Goal: Check status: Check status

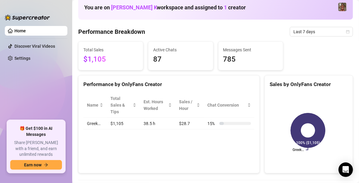
scroll to position [35, 0]
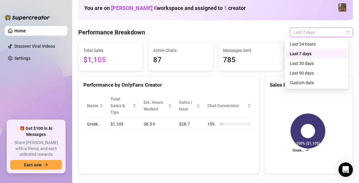
click at [336, 35] on span "Last 7 days" at bounding box center [322, 32] width 56 height 9
click at [308, 81] on div "Custom date" at bounding box center [317, 82] width 54 height 7
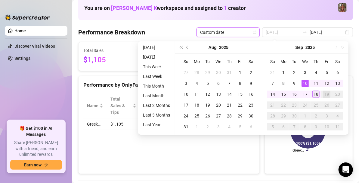
type input "[DATE]"
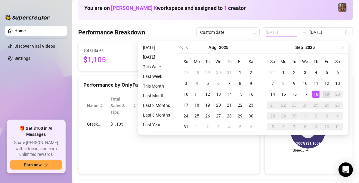
click at [318, 93] on div "18" at bounding box center [316, 93] width 7 height 7
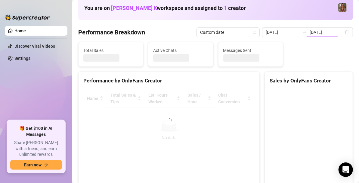
type input "[DATE]"
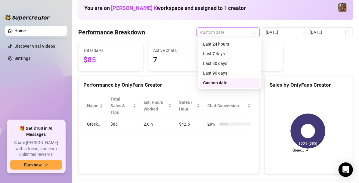
click at [241, 31] on span "Custom date" at bounding box center [228, 32] width 56 height 9
click at [221, 47] on div "Last 24 hours" at bounding box center [230, 44] width 54 height 7
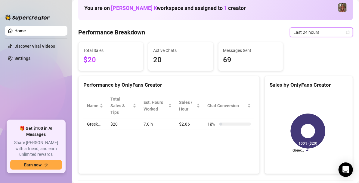
click at [347, 33] on icon "calendar" at bounding box center [348, 31] width 3 height 3
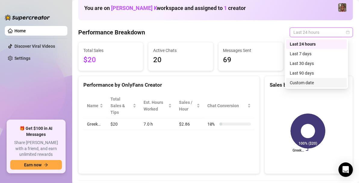
click at [303, 87] on div "Custom date" at bounding box center [316, 83] width 61 height 10
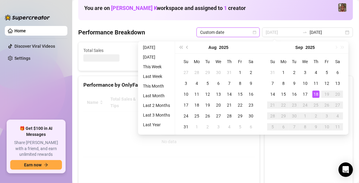
click at [317, 94] on div "18" at bounding box center [316, 93] width 7 height 7
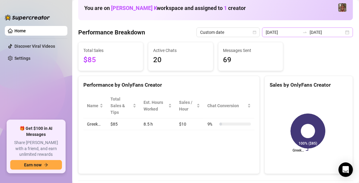
click at [343, 34] on div "[DATE] [DATE]" at bounding box center [307, 32] width 91 height 10
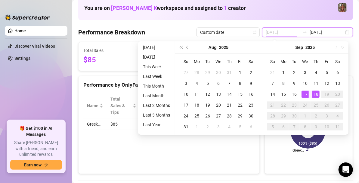
type input "[DATE]"
click at [307, 92] on div "17" at bounding box center [305, 93] width 7 height 7
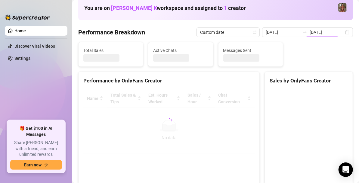
type input "[DATE]"
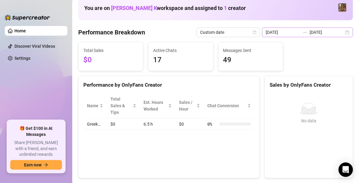
click at [343, 34] on div "[DATE] [DATE]" at bounding box center [307, 32] width 91 height 10
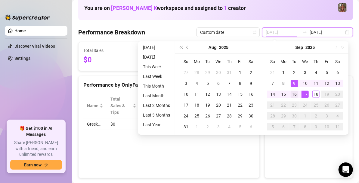
type input "[DATE]"
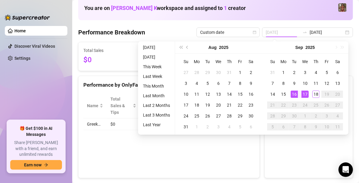
click at [292, 90] on div "16" at bounding box center [294, 93] width 7 height 7
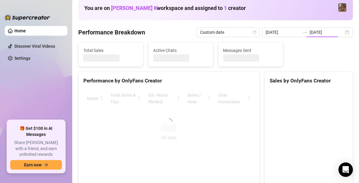
type input "[DATE]"
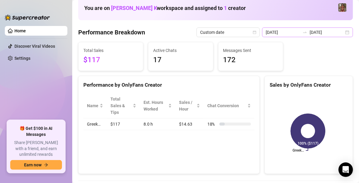
click at [344, 33] on div "[DATE] [DATE]" at bounding box center [307, 32] width 91 height 10
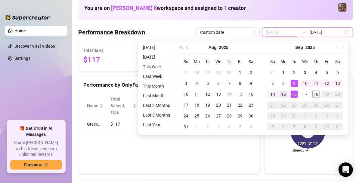
type input "[DATE]"
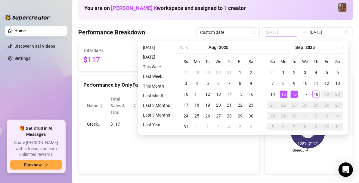
click at [285, 90] on td "15" at bounding box center [283, 94] width 11 height 11
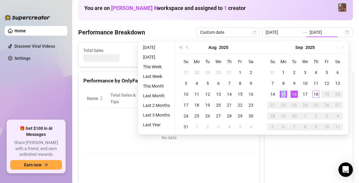
type input "[DATE]"
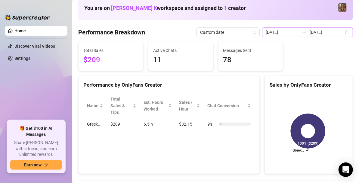
click at [339, 33] on div "[DATE] [DATE]" at bounding box center [307, 32] width 91 height 10
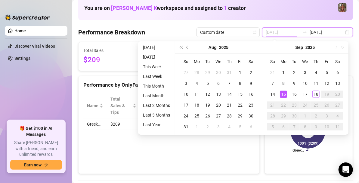
type input "[DATE]"
click at [283, 93] on div "15" at bounding box center [283, 93] width 7 height 7
type input "[DATE]"
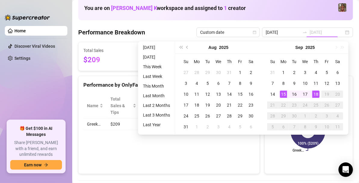
click at [316, 96] on div "18" at bounding box center [316, 93] width 7 height 7
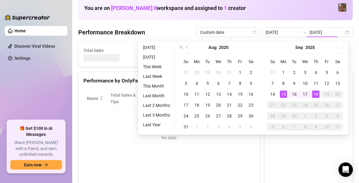
type input "[DATE]"
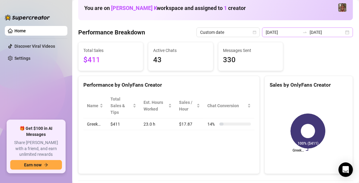
click at [345, 31] on div "[DATE] [DATE]" at bounding box center [307, 32] width 91 height 10
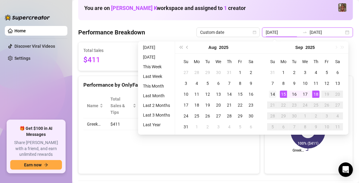
type input "[DATE]"
click at [273, 93] on div "14" at bounding box center [272, 93] width 7 height 7
type input "[DATE]"
click at [314, 92] on div "18" at bounding box center [316, 93] width 7 height 7
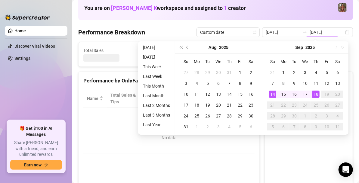
type input "[DATE]"
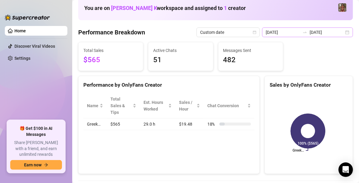
click at [342, 35] on div "[DATE] [DATE]" at bounding box center [307, 32] width 91 height 10
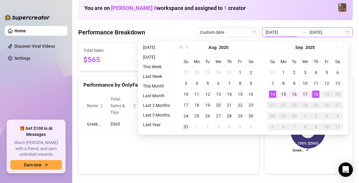
type input "[DATE]"
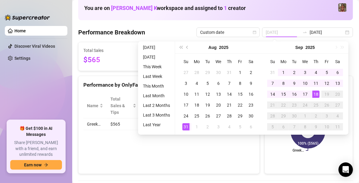
click at [186, 127] on div "31" at bounding box center [186, 126] width 7 height 7
click at [186, 127] on td "$19.48" at bounding box center [190, 124] width 28 height 12
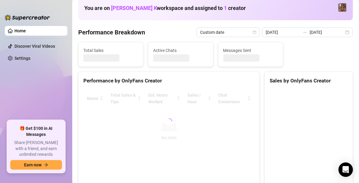
type input "[DATE]"
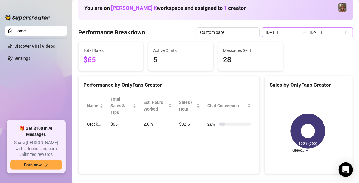
click at [329, 36] on div "[DATE] [DATE]" at bounding box center [307, 32] width 91 height 10
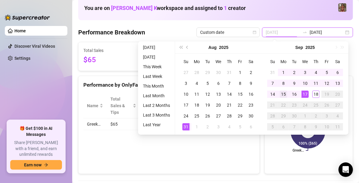
type input "[DATE]"
click at [285, 97] on div "15" at bounding box center [283, 93] width 7 height 7
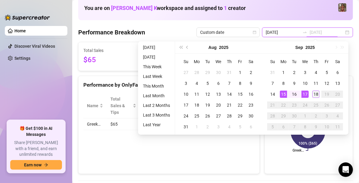
type input "[DATE]"
click at [316, 92] on div "18" at bounding box center [316, 93] width 7 height 7
type input "[DATE]"
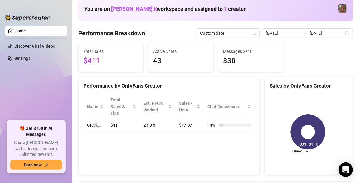
scroll to position [36, 0]
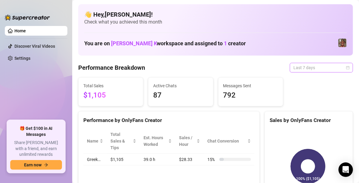
click at [294, 64] on span "Last 7 days" at bounding box center [322, 67] width 56 height 9
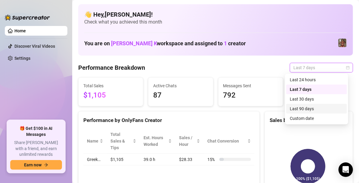
click at [303, 109] on div "Last 90 days" at bounding box center [317, 108] width 54 height 7
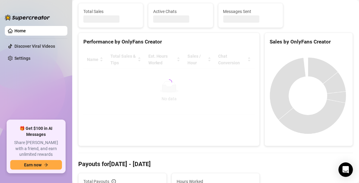
scroll to position [74, 0]
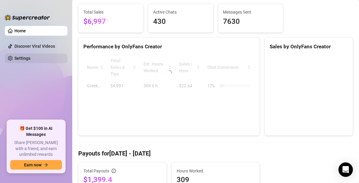
click at [18, 86] on ul "Home Discover Viral Videos Settings" at bounding box center [36, 70] width 63 height 94
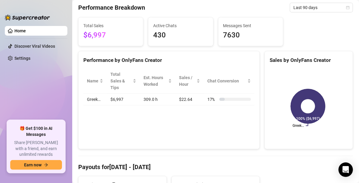
scroll to position [0, 0]
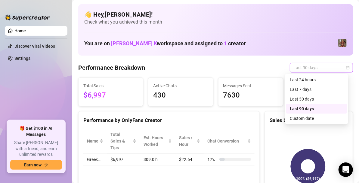
click at [335, 64] on span "Last 90 days" at bounding box center [322, 67] width 56 height 9
click at [303, 116] on div "Custom date" at bounding box center [317, 118] width 54 height 7
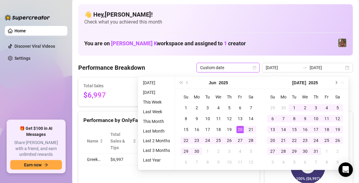
click at [337, 83] on button "Next month (PageDown)" at bounding box center [336, 83] width 7 height 12
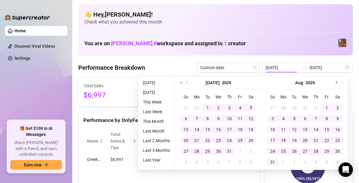
click at [337, 83] on button "Next month (PageDown)" at bounding box center [336, 83] width 7 height 12
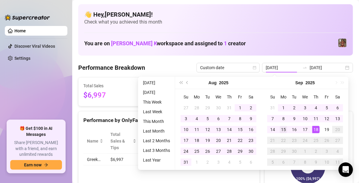
type input "[DATE]"
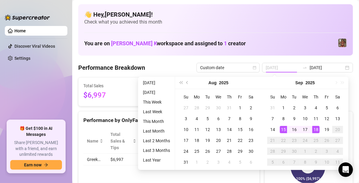
click at [284, 130] on div "15" at bounding box center [283, 129] width 7 height 7
type input "[DATE]"
click at [326, 130] on div "19" at bounding box center [327, 129] width 7 height 7
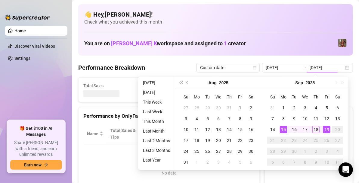
type input "[DATE]"
